Goal: Information Seeking & Learning: Learn about a topic

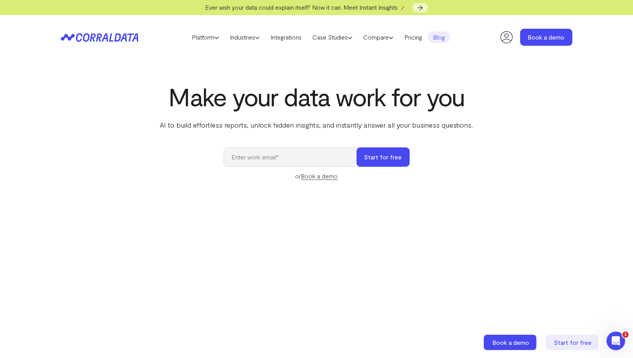
click at [444, 33] on link "Blog" at bounding box center [439, 37] width 23 height 12
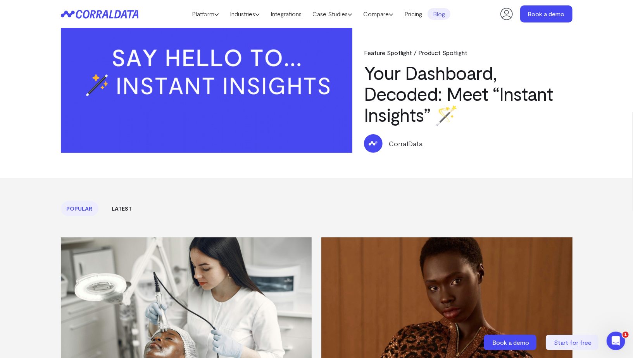
scroll to position [78, 0]
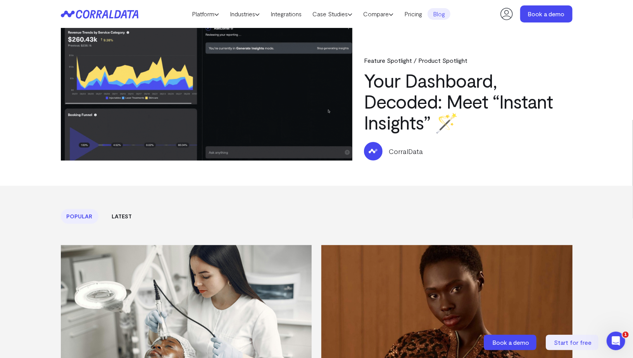
click at [400, 130] on link "Your Dashboard, Decoded: Meet “Instant Insights” 🪄" at bounding box center [458, 101] width 189 height 64
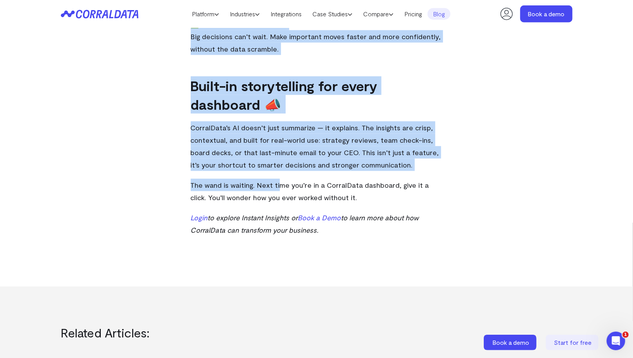
scroll to position [581, 0]
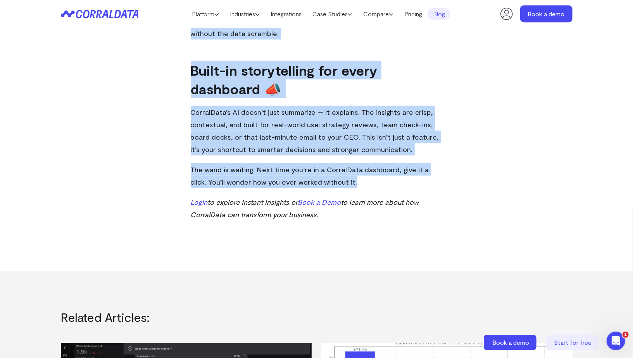
drag, startPoint x: 196, startPoint y: 97, endPoint x: 310, endPoint y: 210, distance: 160.7
click at [320, 214] on p "Login to explore Instant Insights or Book a Demo to learn more about how Corral…" at bounding box center [317, 208] width 252 height 25
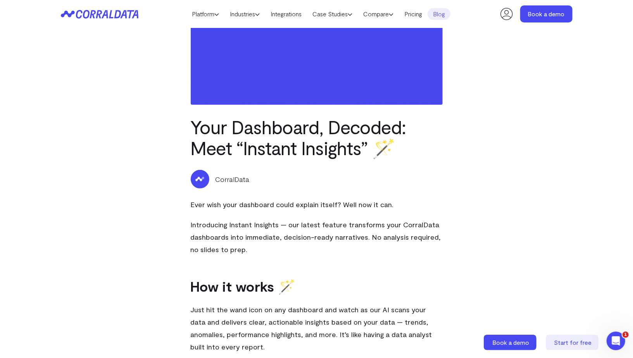
scroll to position [0, 0]
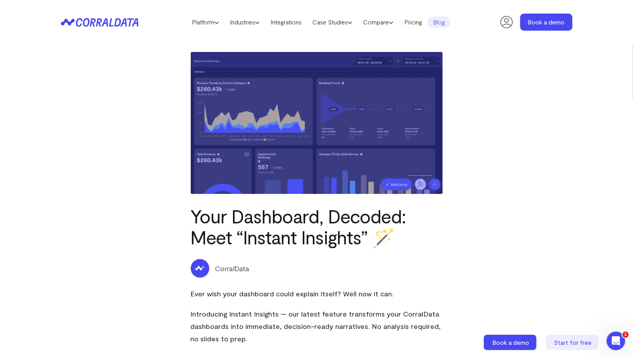
drag, startPoint x: 324, startPoint y: 216, endPoint x: 168, endPoint y: 197, distance: 157.7
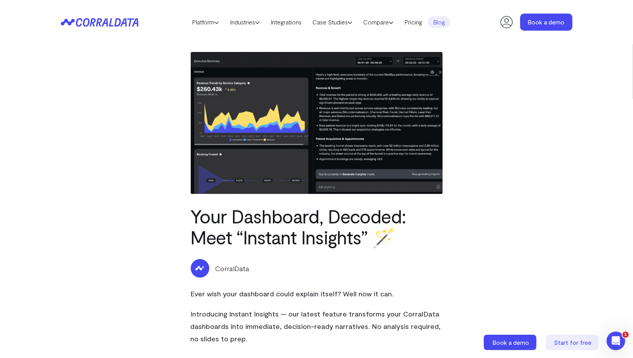
copy div "Lore Ipsumdolo, Sitamet: Cons “Adipisc Elitsedd” 🪄 EiusmoDtem Inci utla etdo ma…"
